Goal: Complete application form

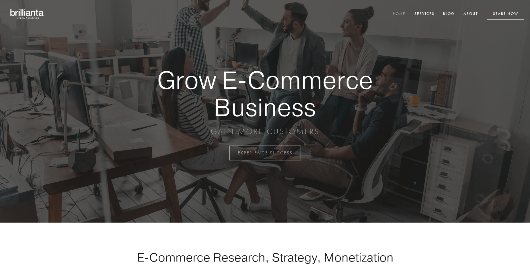
scroll to position [1503, 0]
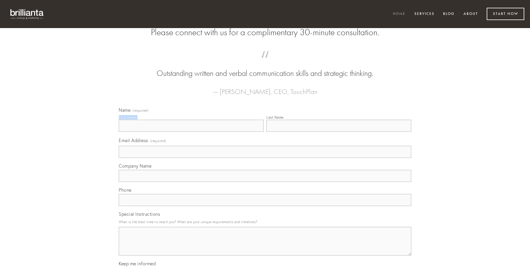
type input "[PERSON_NAME]"
click at [339, 132] on input "Last Name" at bounding box center [338, 126] width 145 height 12
type input "[PERSON_NAME]"
click at [265, 158] on input "Email Address (required)" at bounding box center [265, 152] width 292 height 12
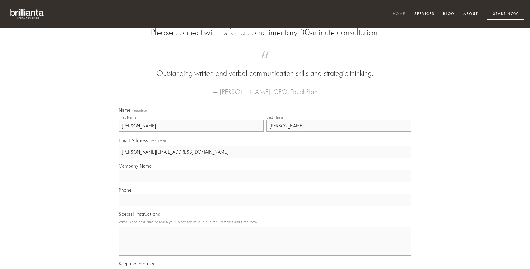
type input "[PERSON_NAME][EMAIL_ADDRESS][DOMAIN_NAME]"
click at [265, 182] on input "Company Name" at bounding box center [265, 176] width 292 height 12
type input "fugit"
click at [265, 206] on input "text" at bounding box center [265, 200] width 292 height 12
click at [265, 247] on textarea "Special Instructions" at bounding box center [265, 241] width 292 height 29
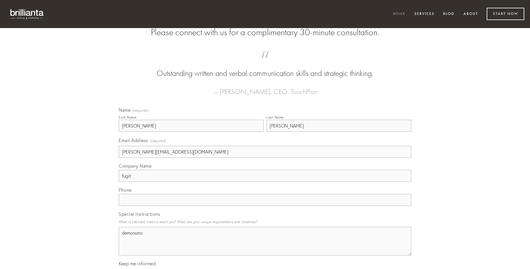
type textarea "demonstro"
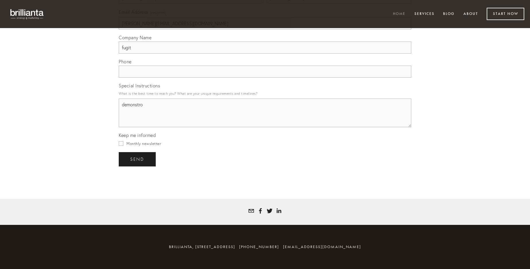
click at [138, 159] on span "send" at bounding box center [137, 159] width 14 height 5
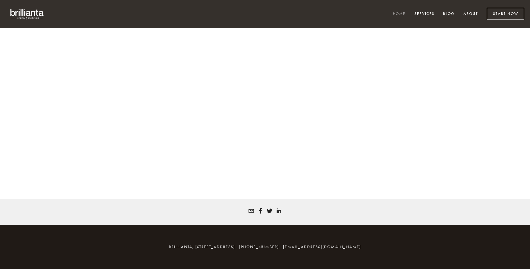
scroll to position [1495, 0]
